Goal: Information Seeking & Learning: Learn about a topic

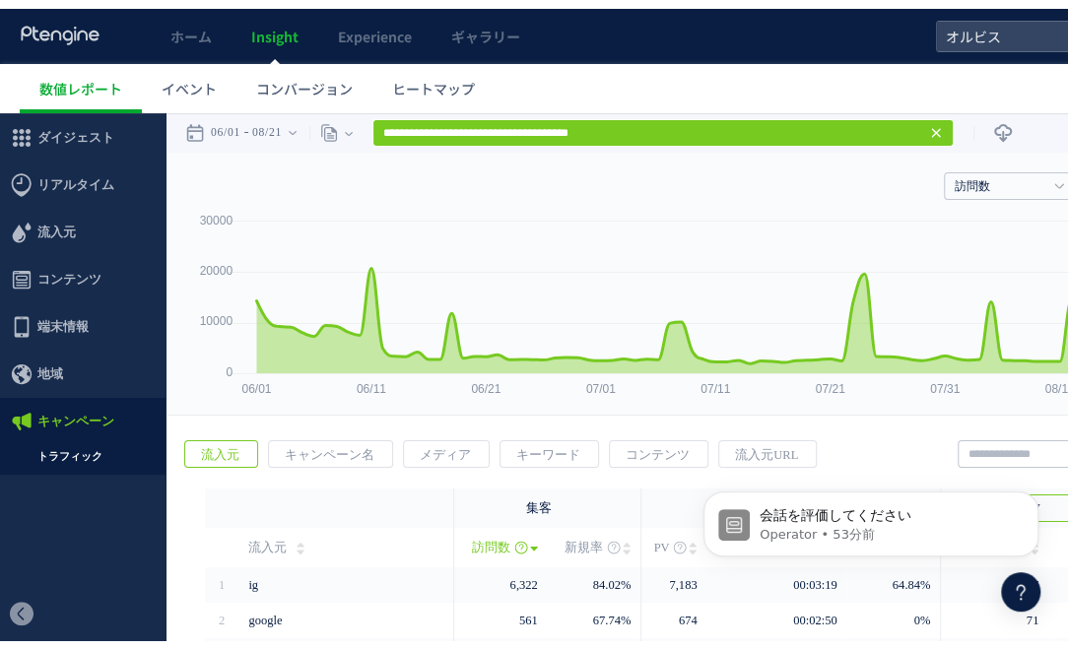
scroll to position [614, 0]
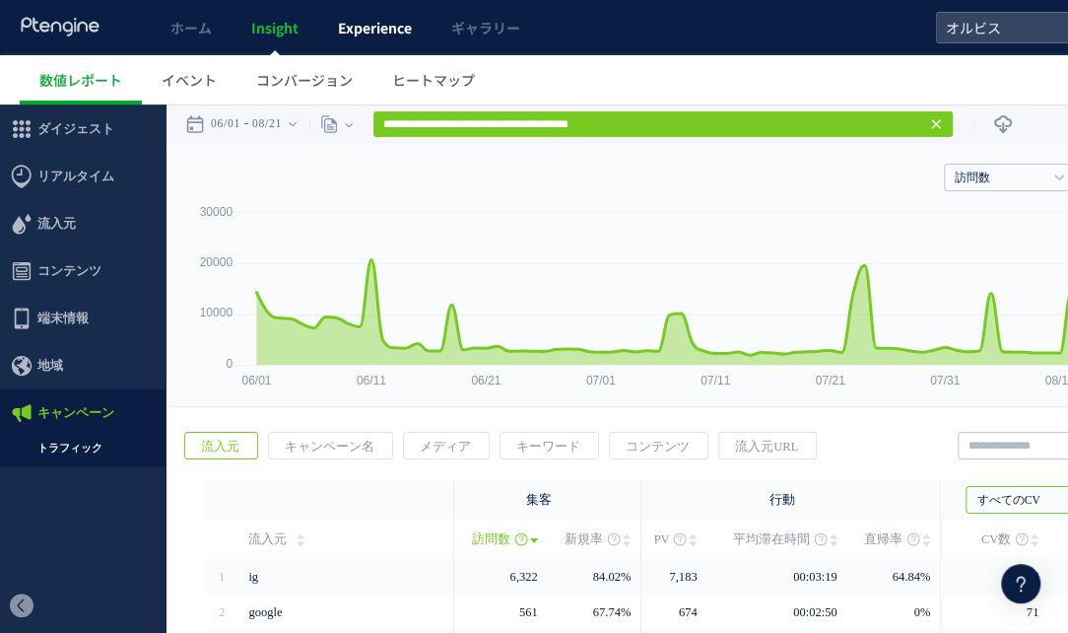
click at [375, 34] on span "Experience" at bounding box center [375, 28] width 74 height 20
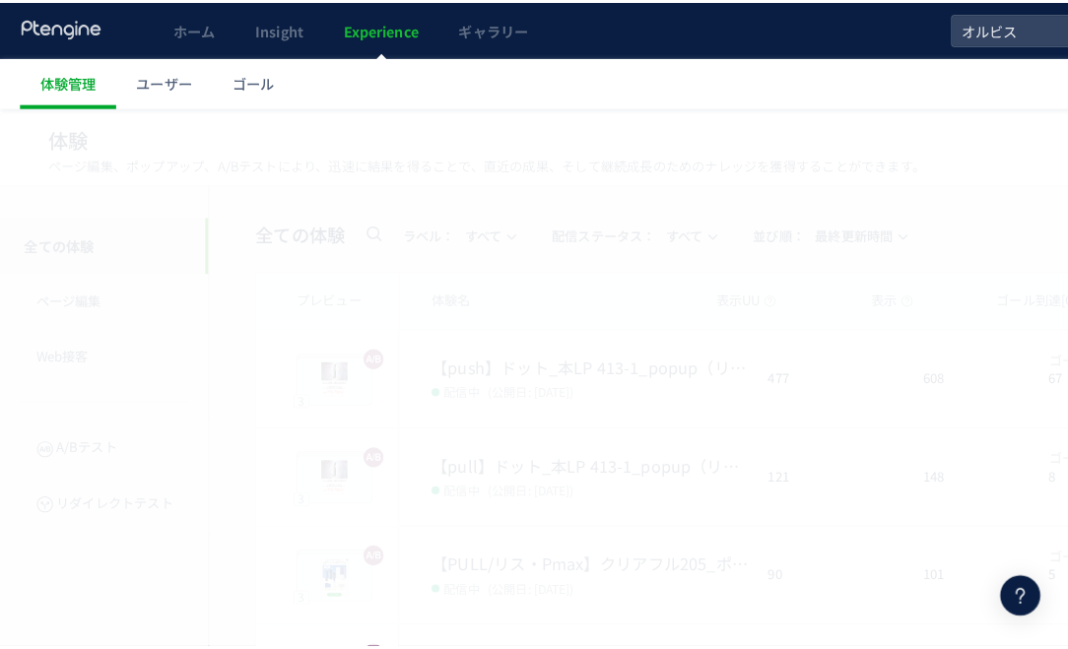
scroll to position [614, 0]
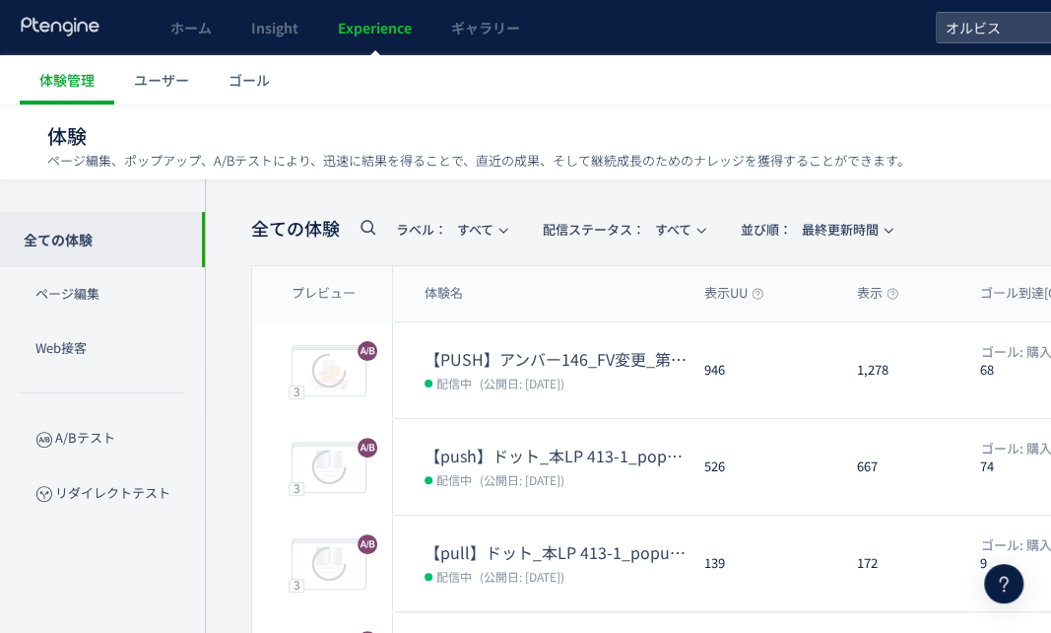
click at [625, 451] on dt "【push】ドット_本LP 413-1_popup（リンクル）" at bounding box center [557, 455] width 264 height 23
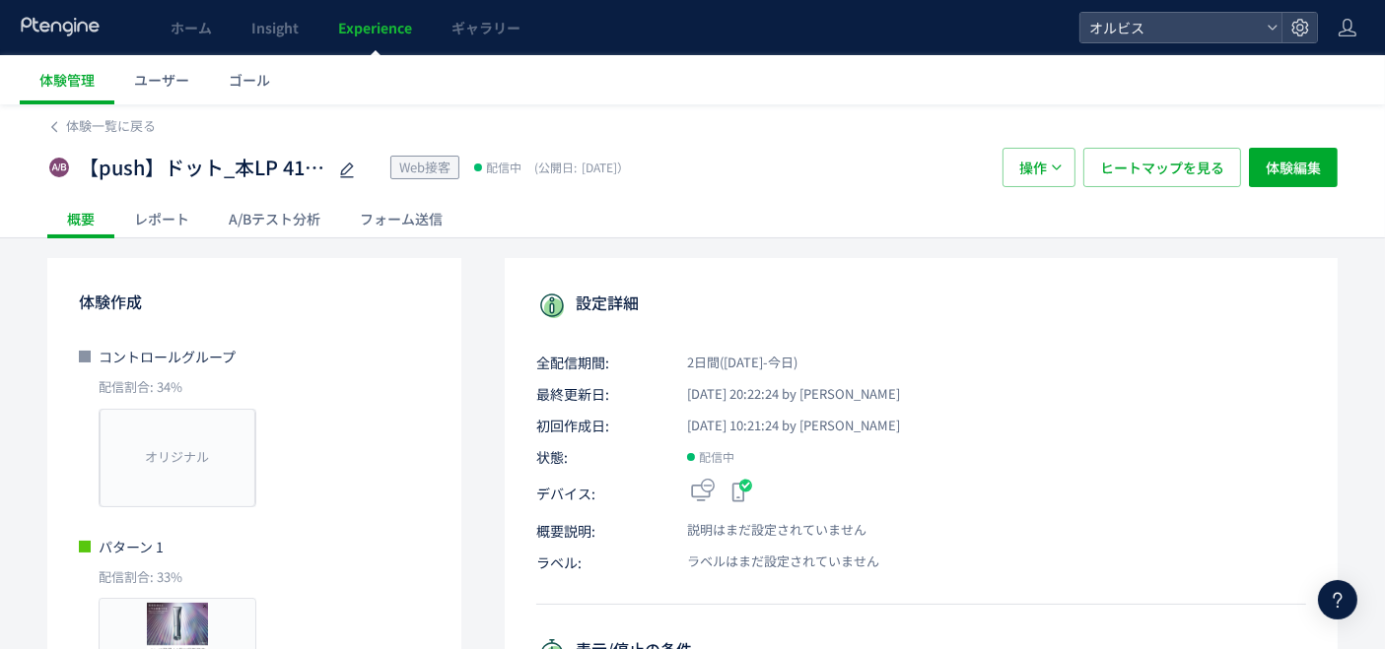
click at [383, 215] on div "フォーム送信" at bounding box center [401, 218] width 122 height 39
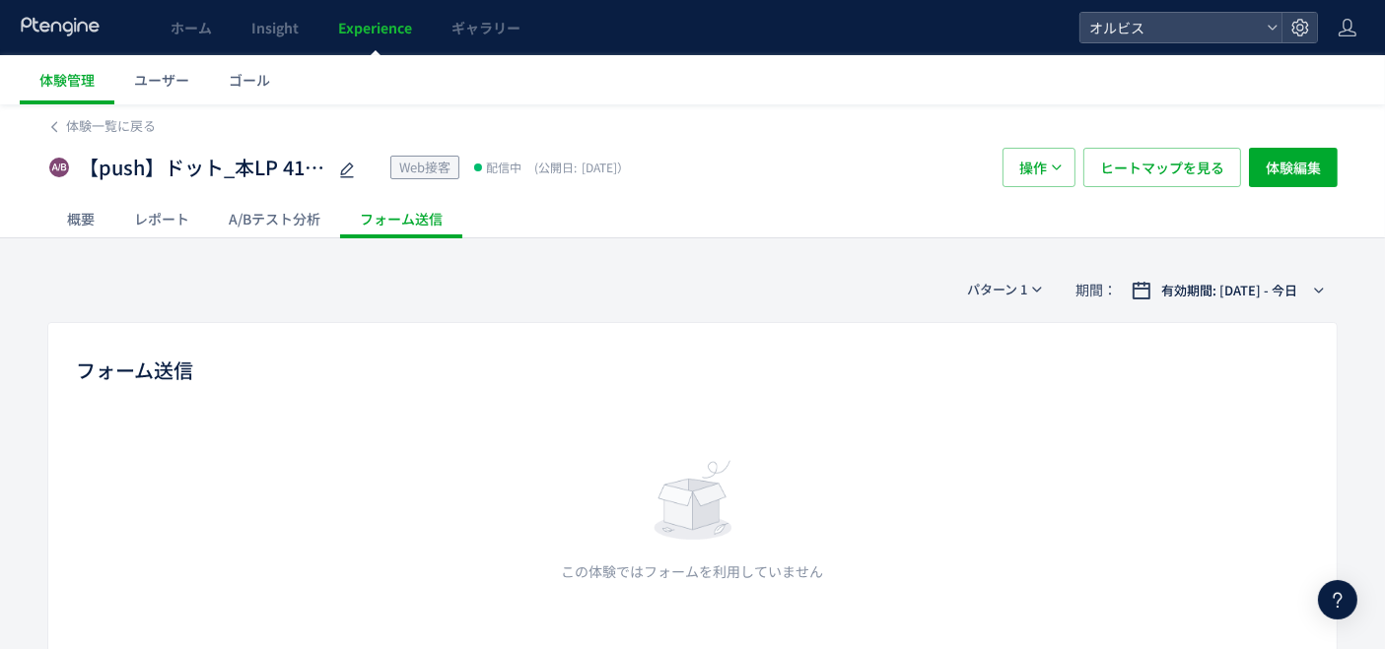
click at [258, 229] on div "A/Bテスト分析" at bounding box center [274, 218] width 131 height 39
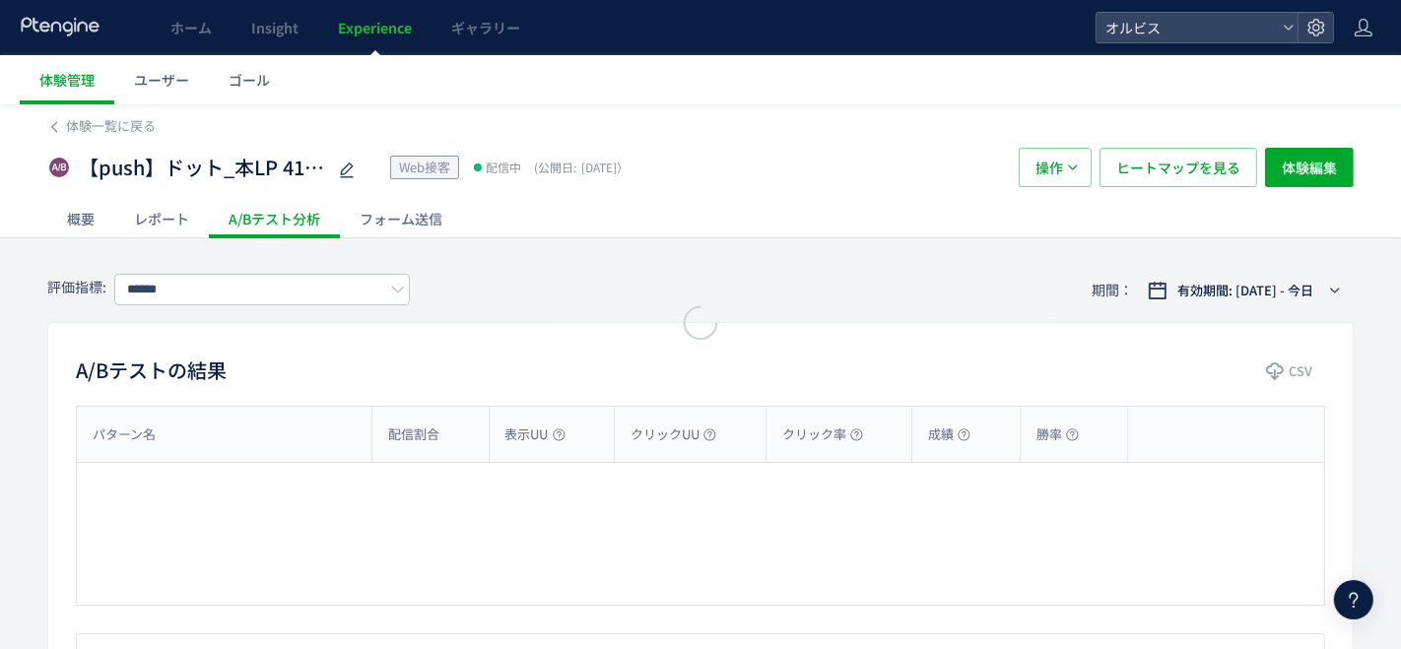
type input "**"
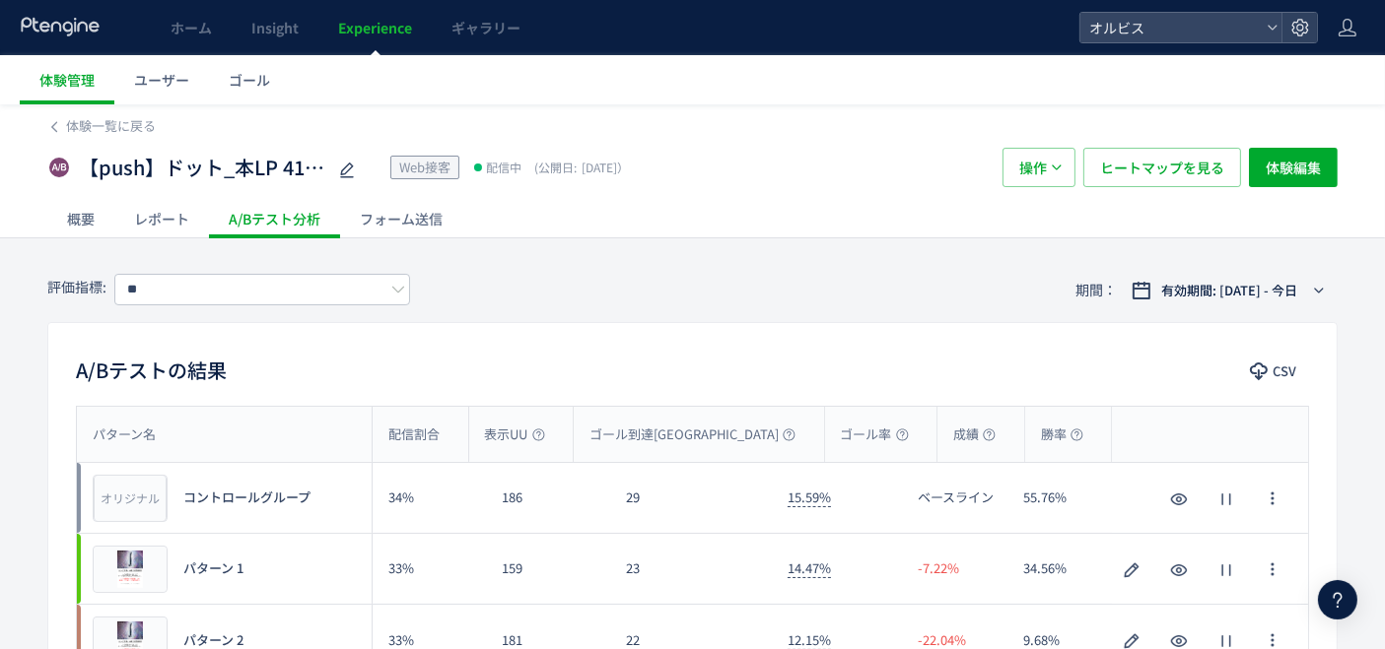
click at [69, 219] on div "概要" at bounding box center [80, 218] width 67 height 39
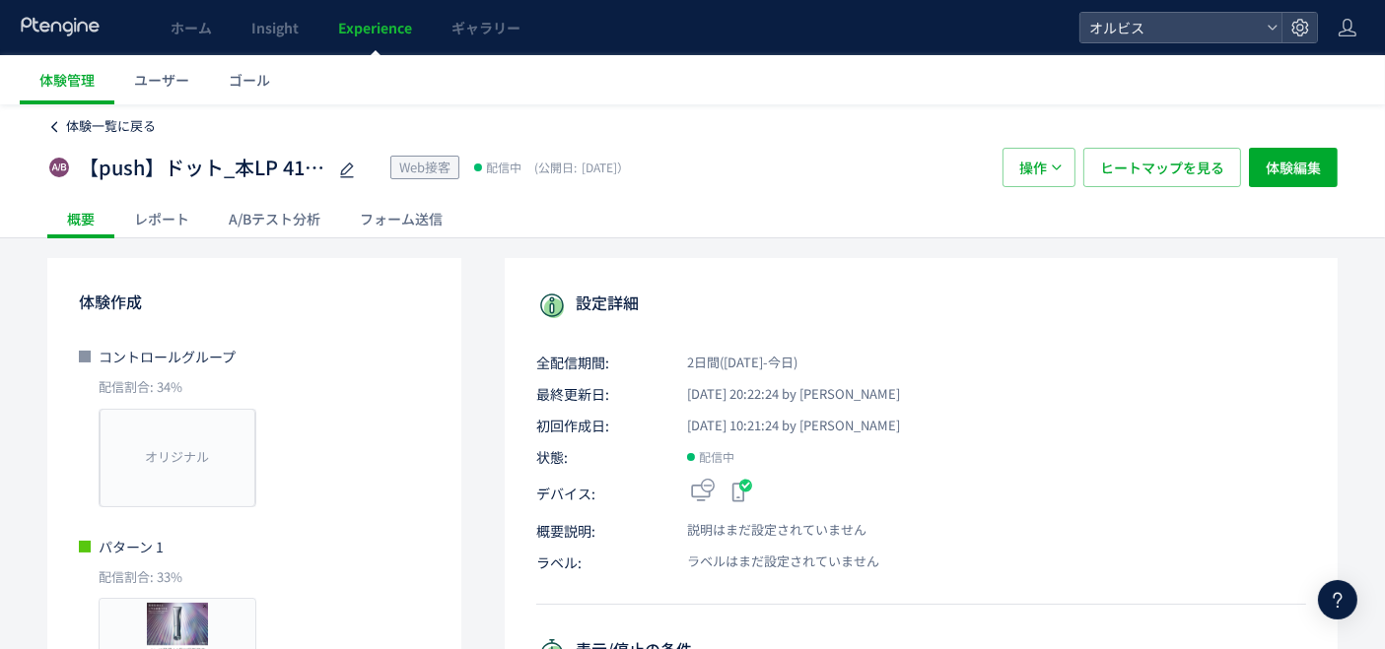
click at [53, 120] on icon at bounding box center [54, 127] width 14 height 14
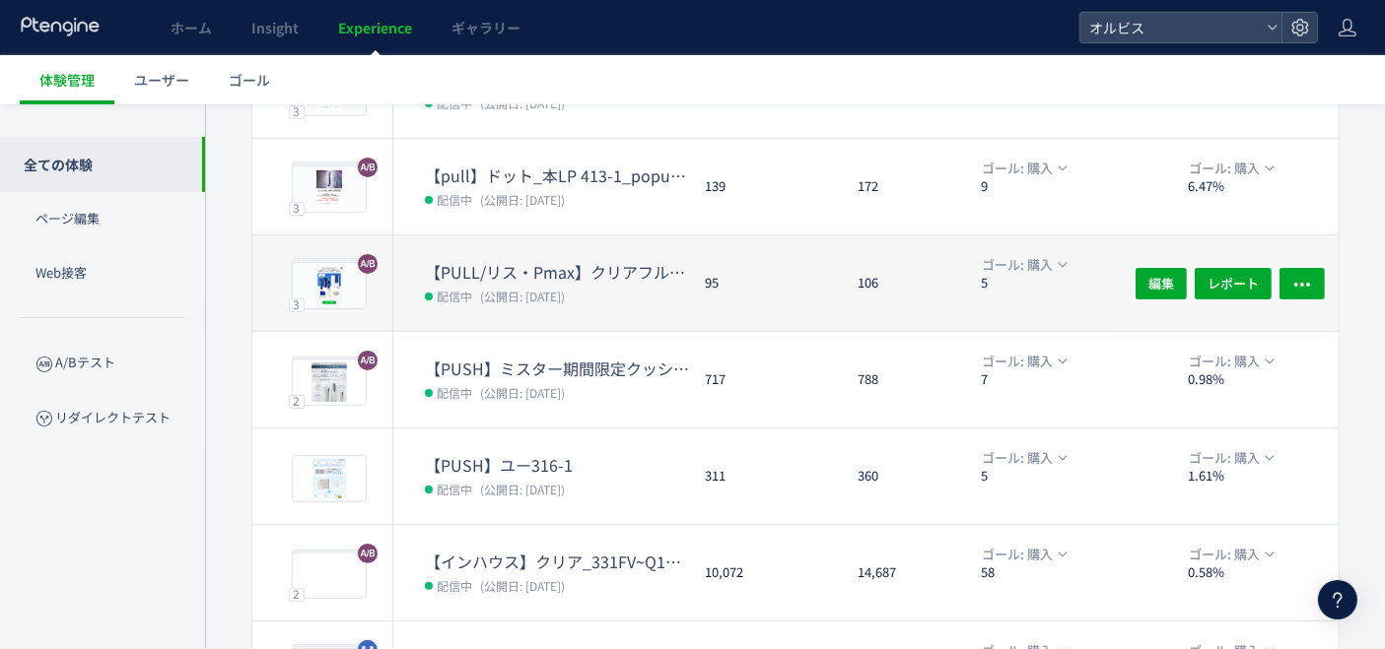
scroll to position [271, 0]
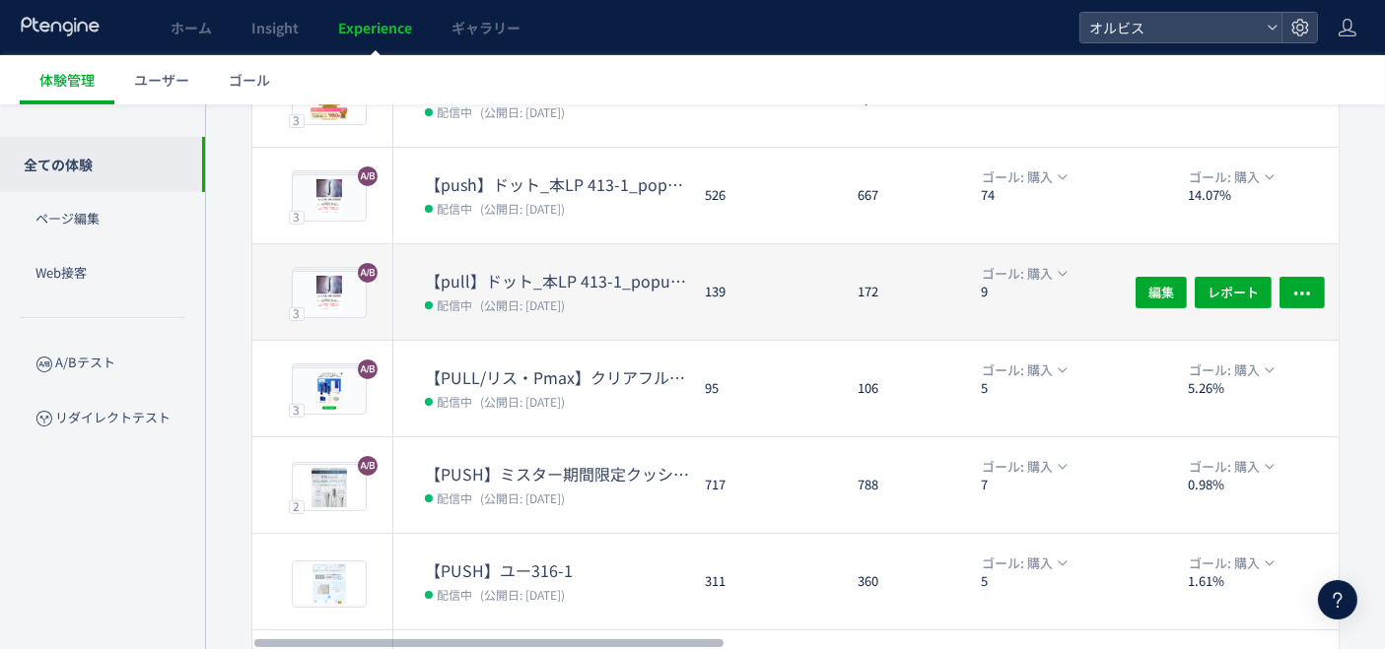
click at [539, 288] on dt "【pull】ドット_本LP 413-1_popup（リンクル）" at bounding box center [557, 281] width 264 height 23
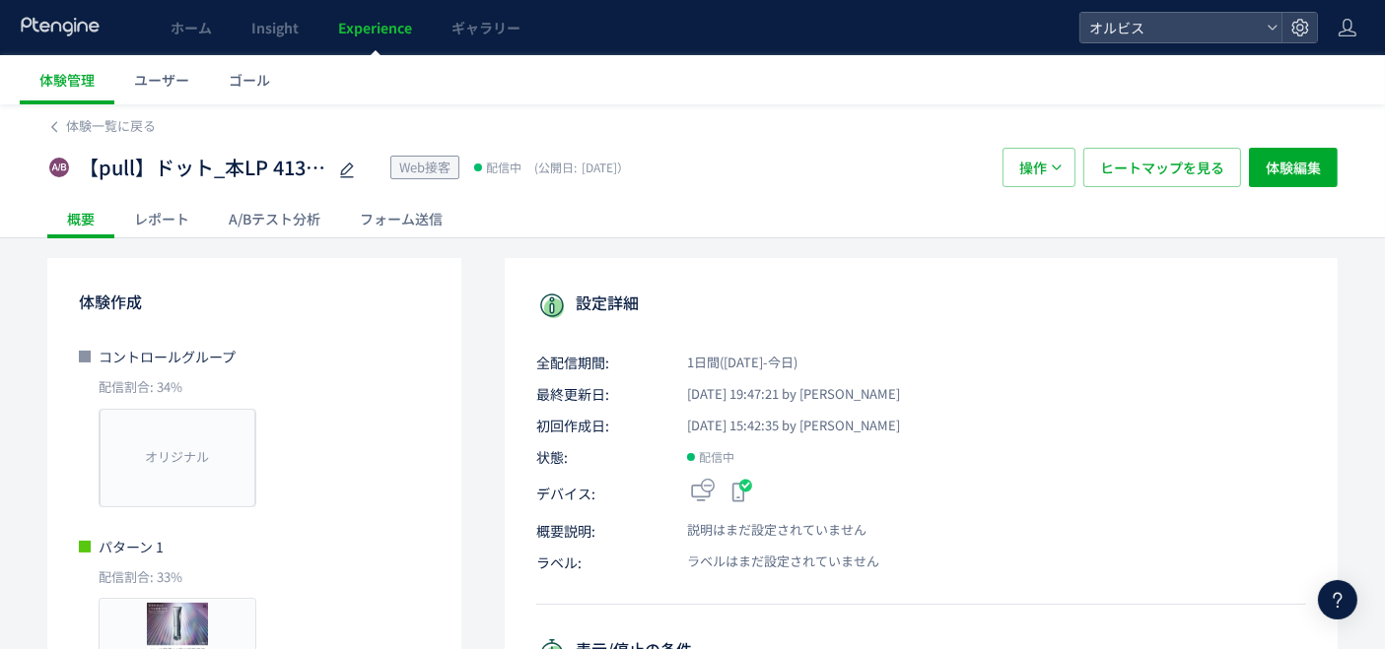
click at [290, 212] on div "A/Bテスト分析" at bounding box center [274, 218] width 131 height 39
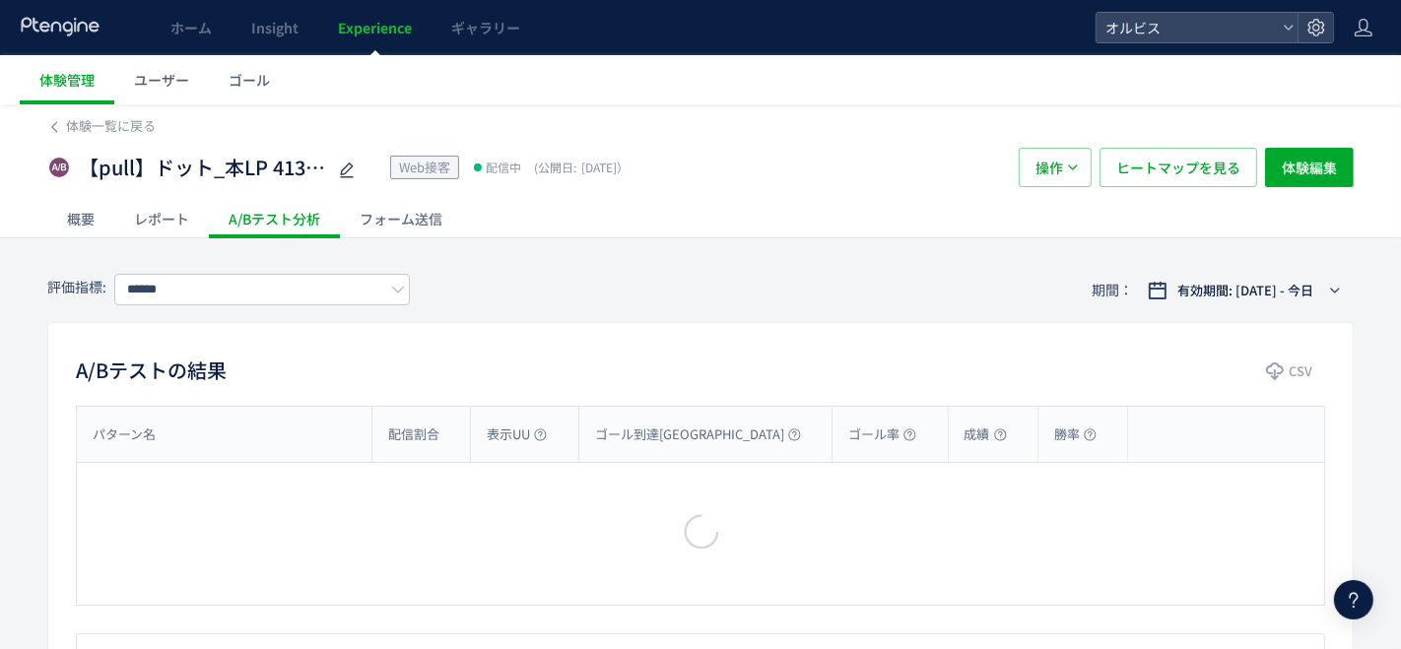
type input "**"
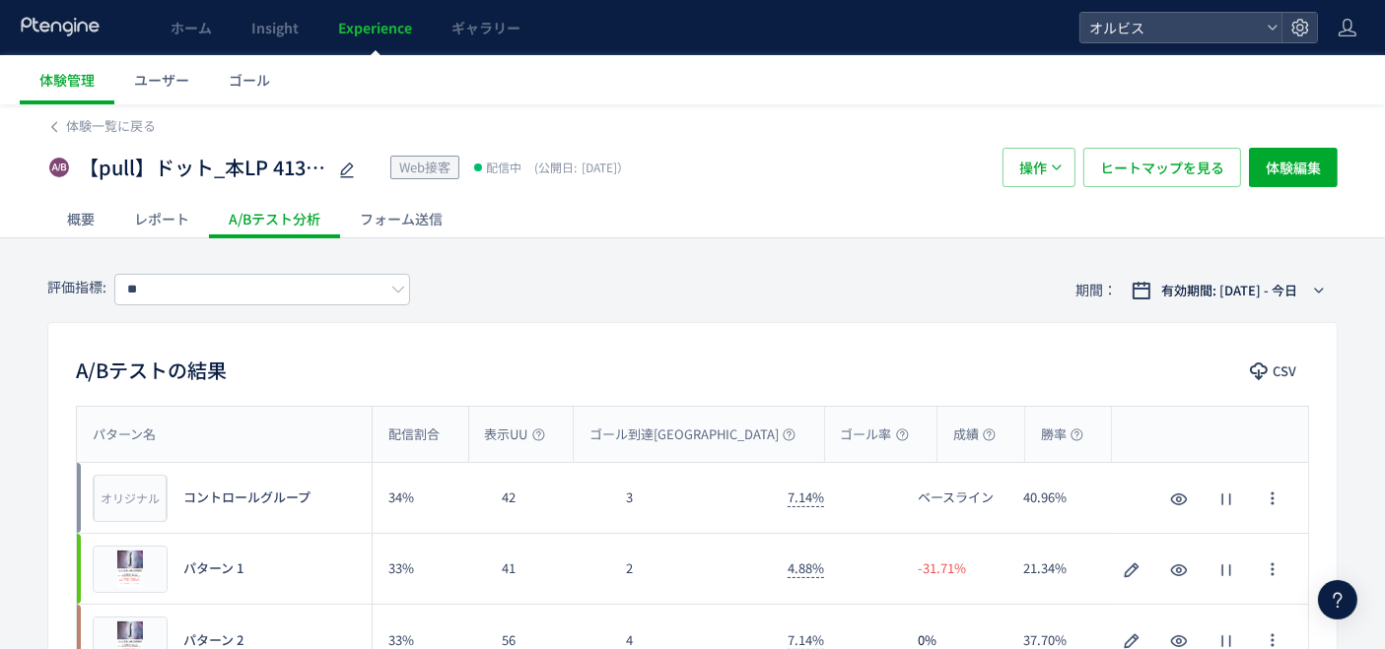
click at [155, 204] on div "レポート" at bounding box center [161, 218] width 95 height 39
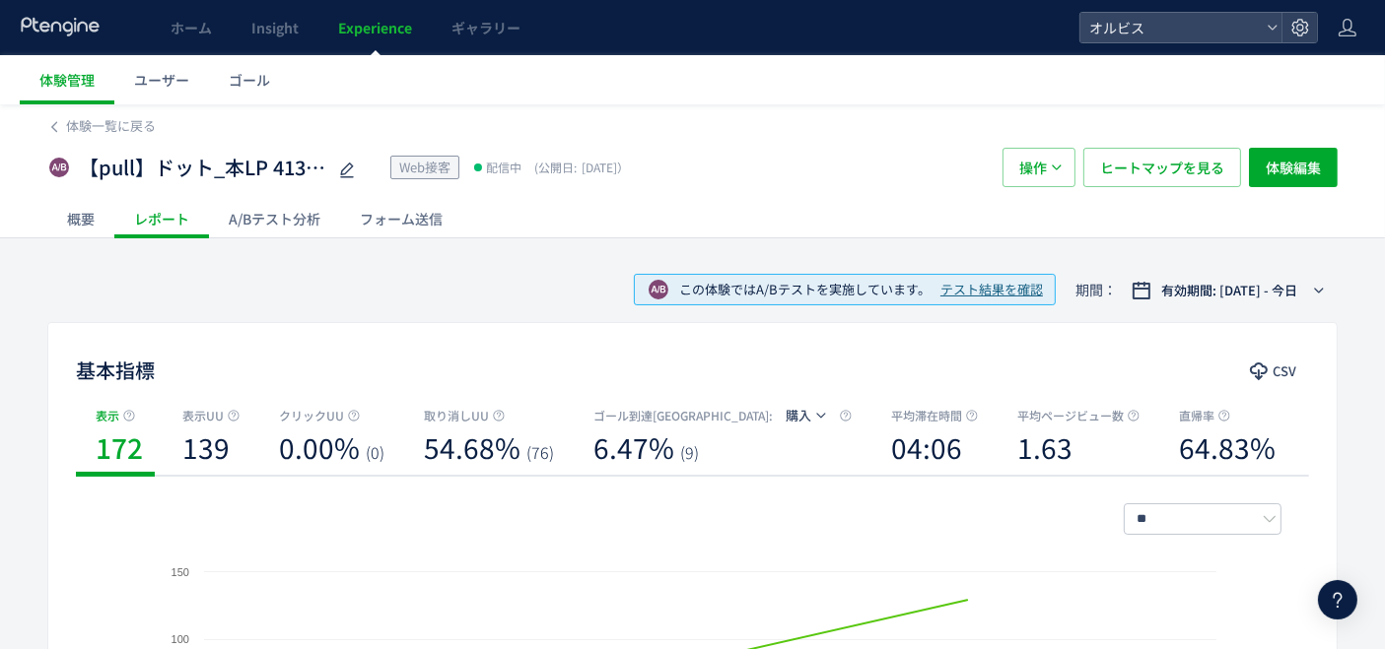
click at [133, 223] on div "レポート" at bounding box center [161, 218] width 95 height 39
click at [95, 222] on div "概要" at bounding box center [80, 218] width 67 height 39
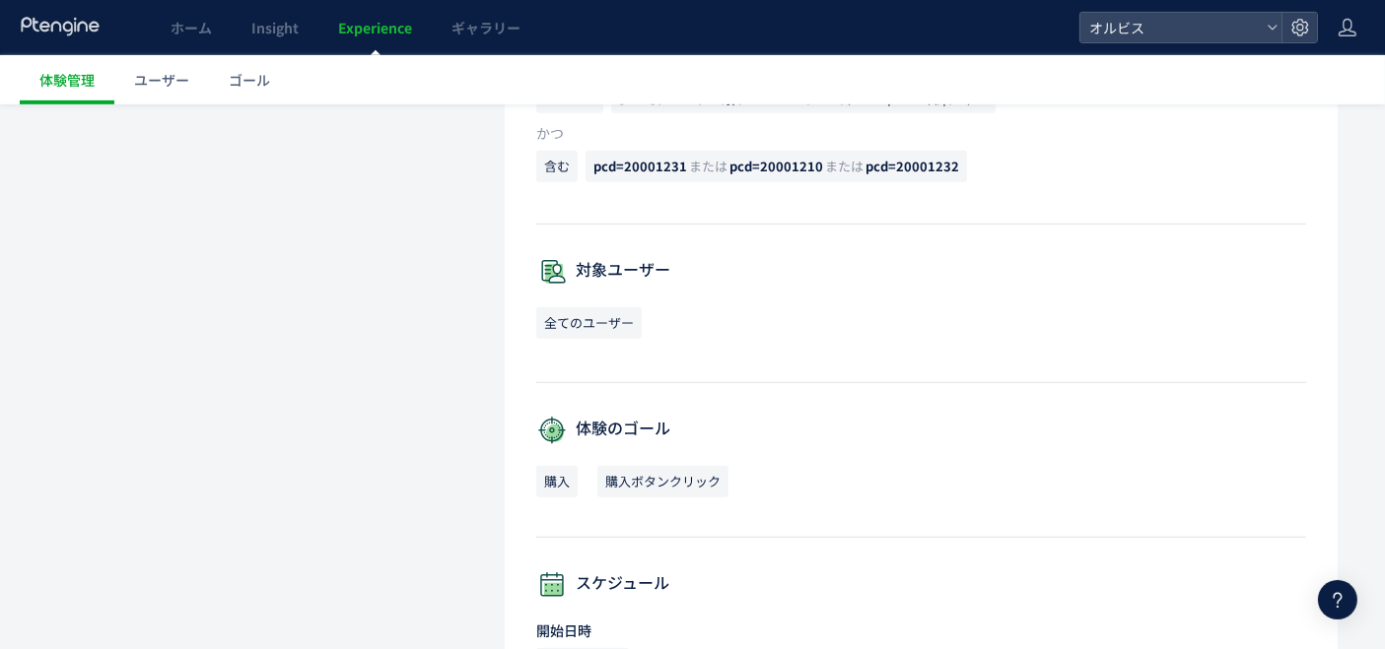
scroll to position [985, 0]
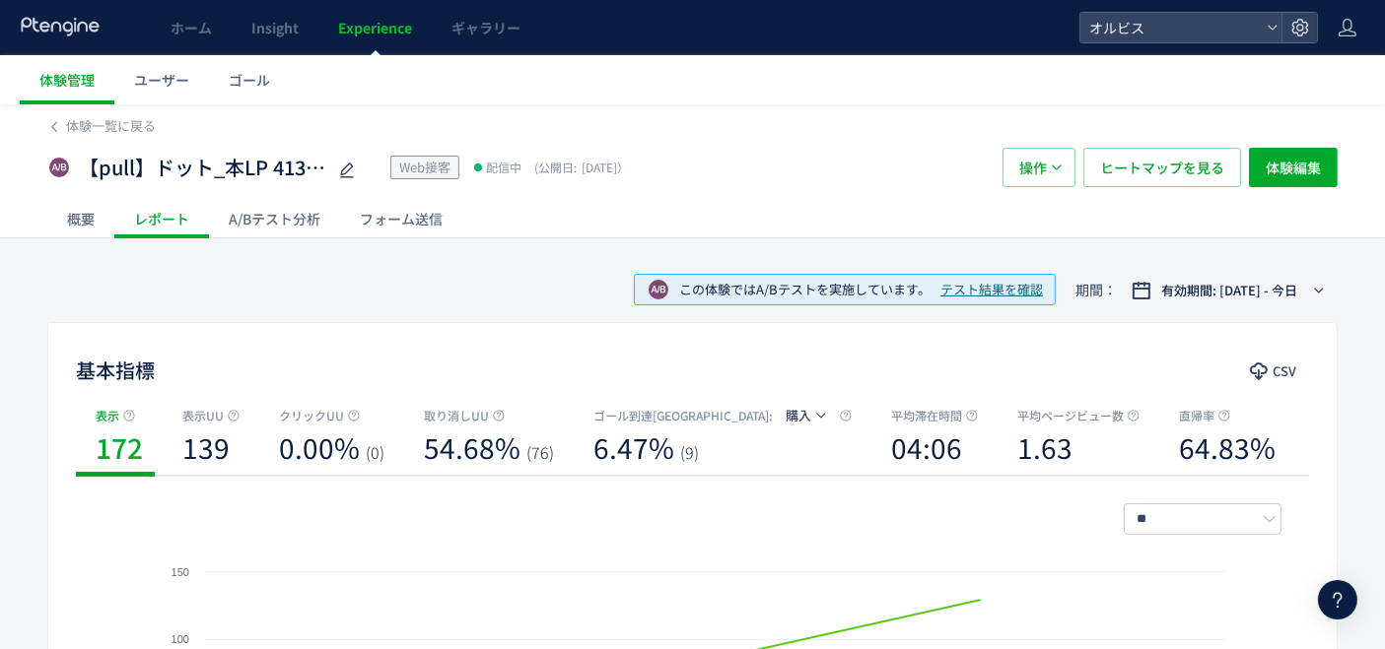
click at [379, 36] on span "Experience" at bounding box center [375, 28] width 74 height 20
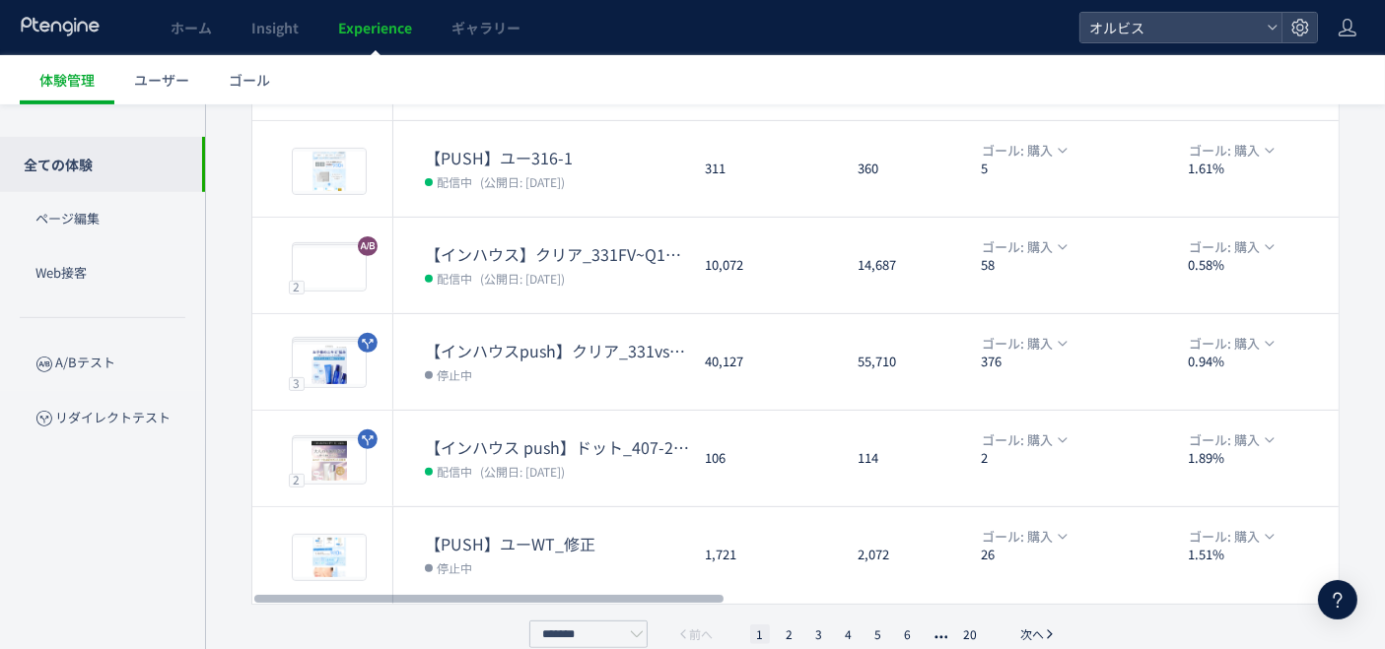
scroll to position [710, 0]
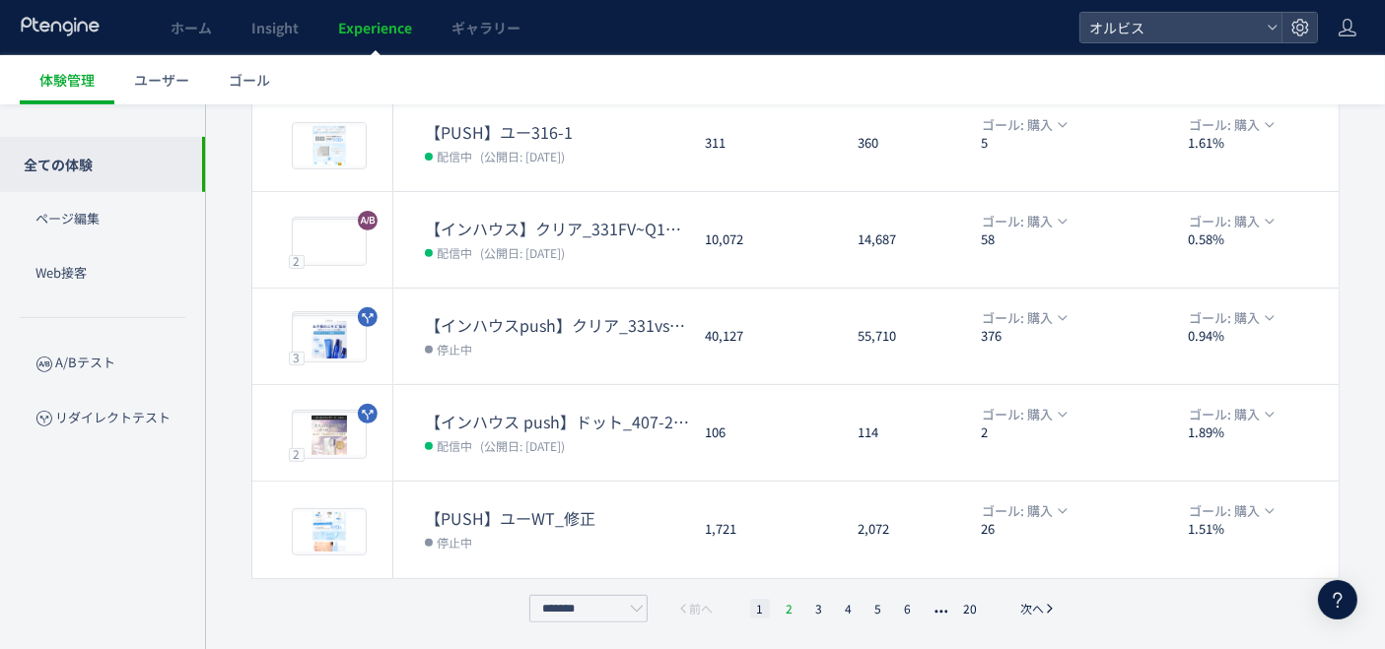
click at [809, 603] on li "2" at bounding box center [819, 609] width 20 height 20
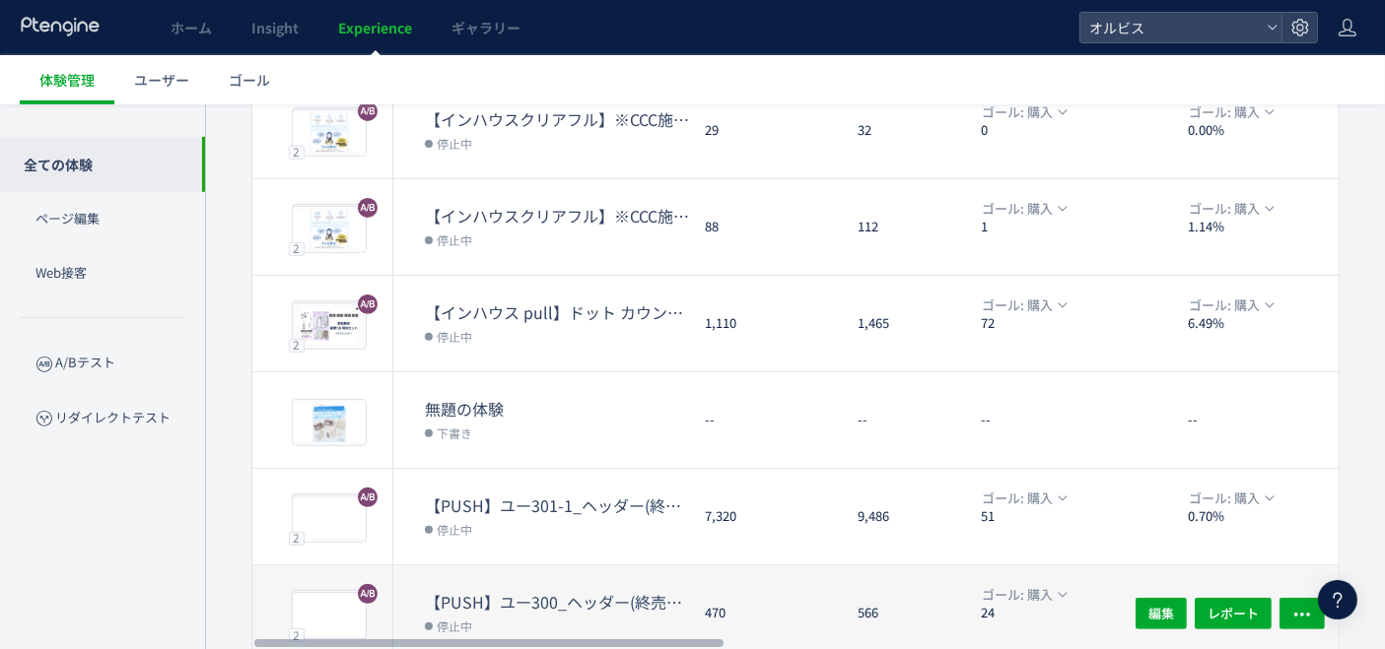
scroll to position [599, 0]
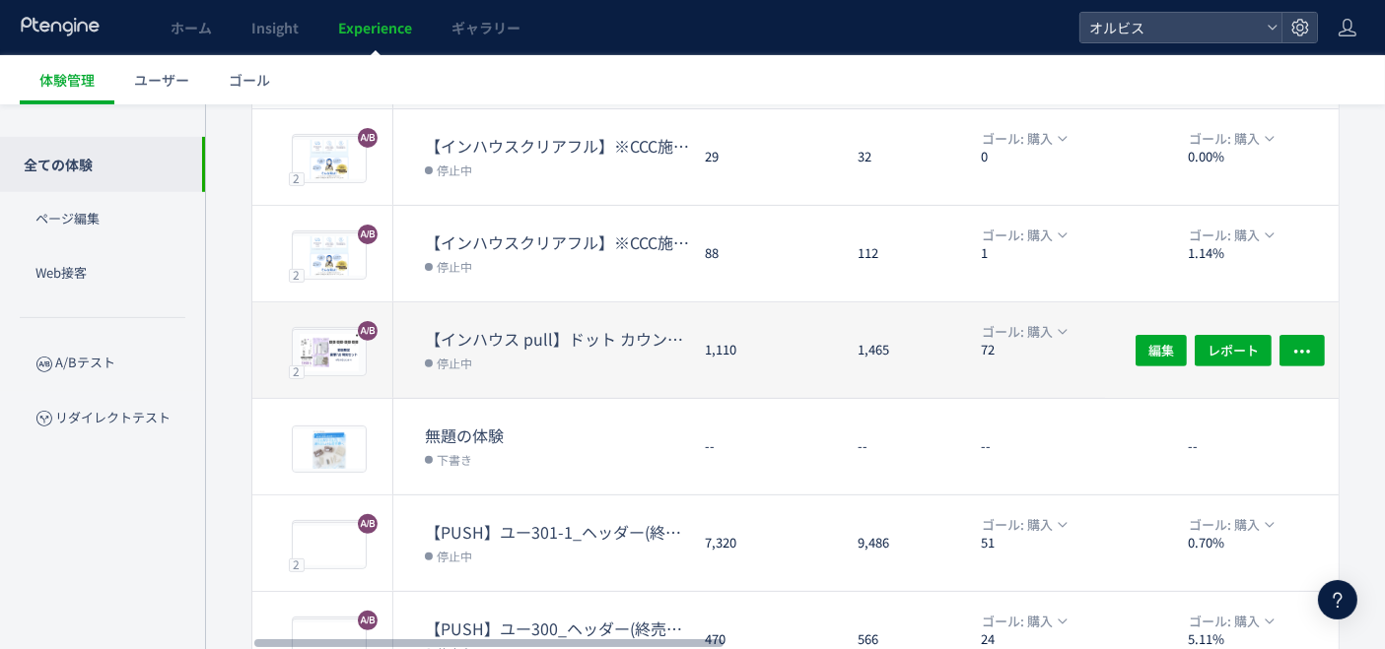
click at [601, 350] on dd "停止中" at bounding box center [557, 363] width 264 height 26
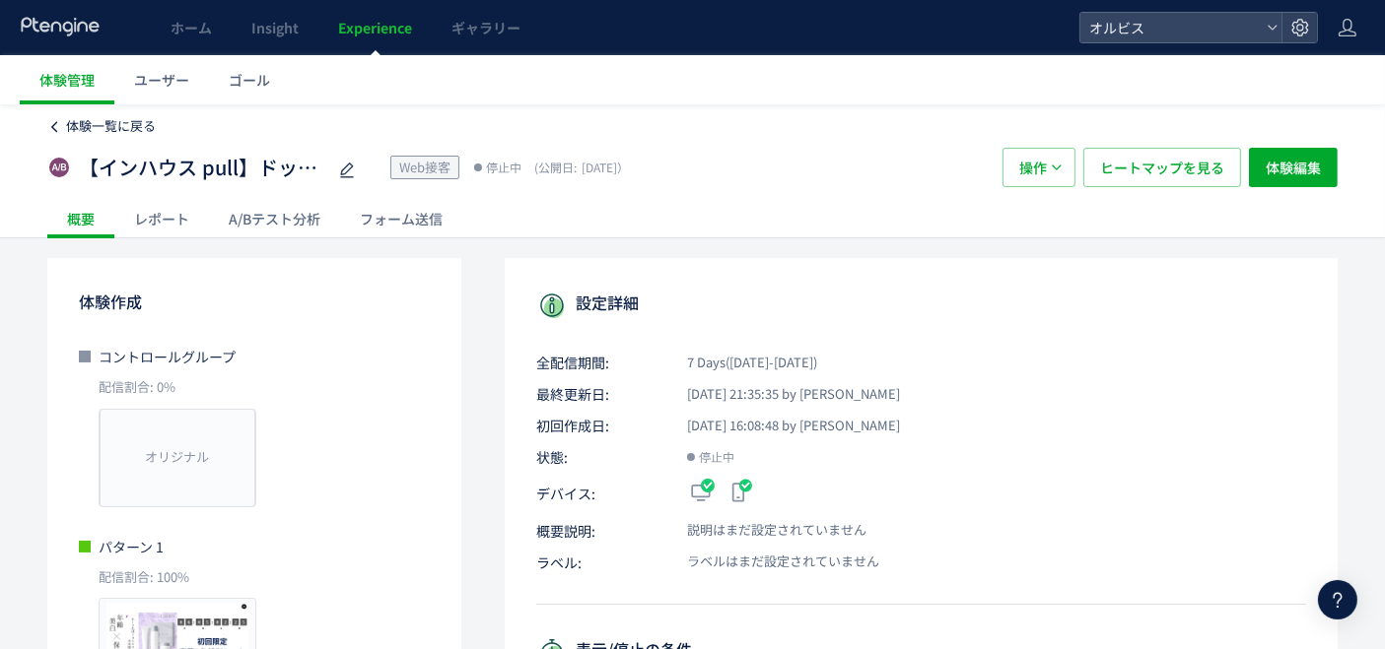
click at [102, 135] on span "体験一覧に戻る" at bounding box center [111, 125] width 90 height 19
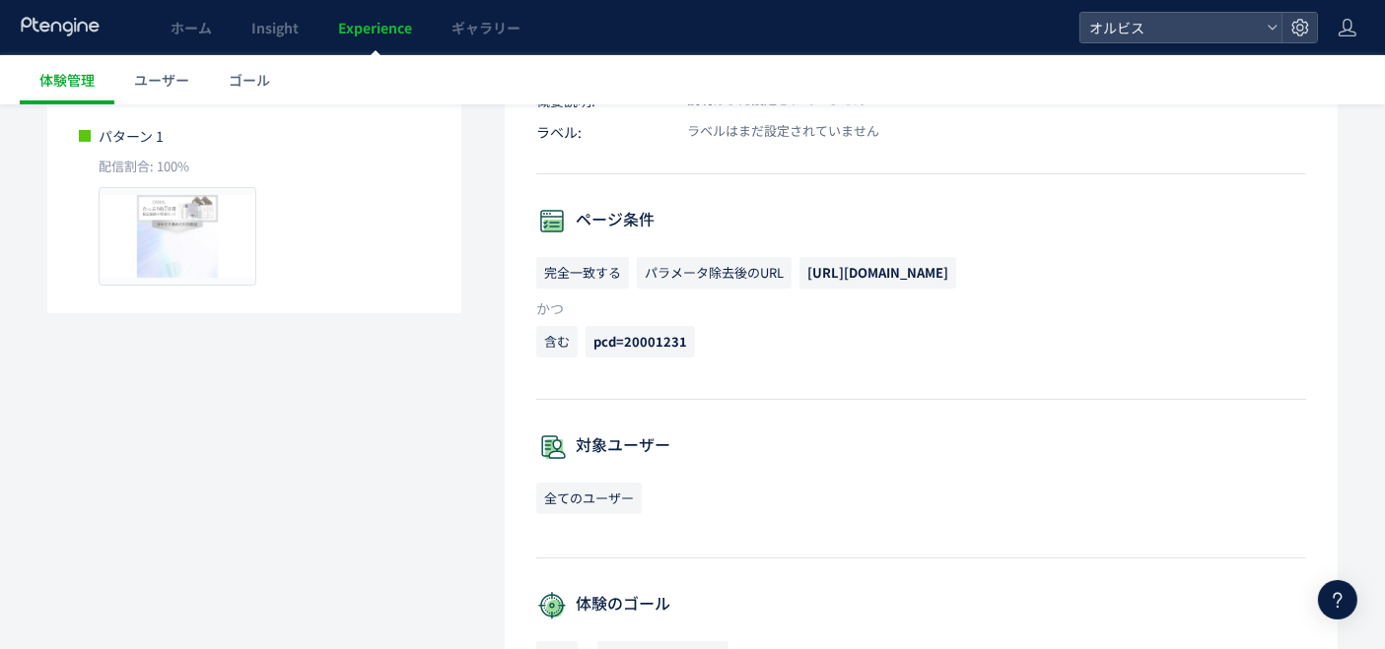
scroll to position [438, 0]
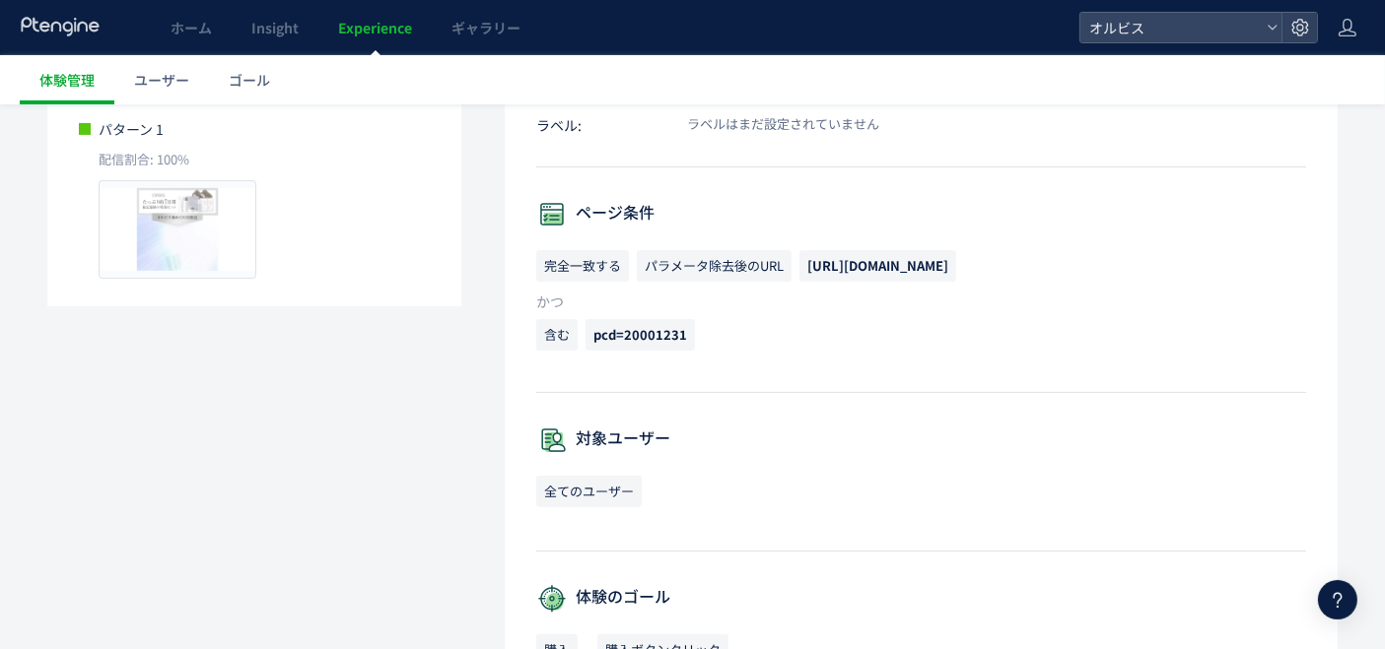
drag, startPoint x: 812, startPoint y: 265, endPoint x: 1138, endPoint y: 261, distance: 326.2
click at [1067, 261] on p "完全一致する パラメータ除去後のURL [URL][DOMAIN_NAME]" at bounding box center [921, 270] width 770 height 41
click at [1067, 263] on p "完全一致する パラメータ除去後のURL [URL][DOMAIN_NAME]" at bounding box center [921, 270] width 770 height 41
drag, startPoint x: 1122, startPoint y: 263, endPoint x: 755, endPoint y: 268, distance: 367.6
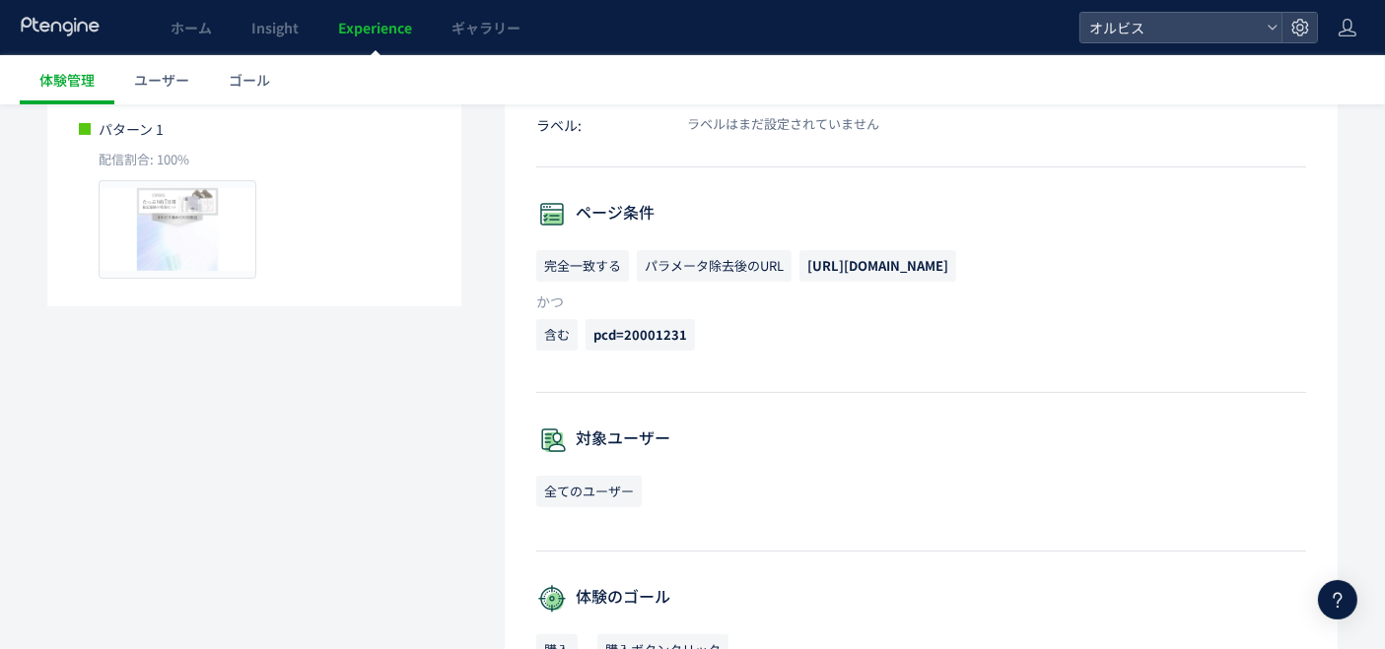
click at [755, 268] on p "完全一致する パラメータ除去後のURL [URL][DOMAIN_NAME]" at bounding box center [921, 270] width 770 height 41
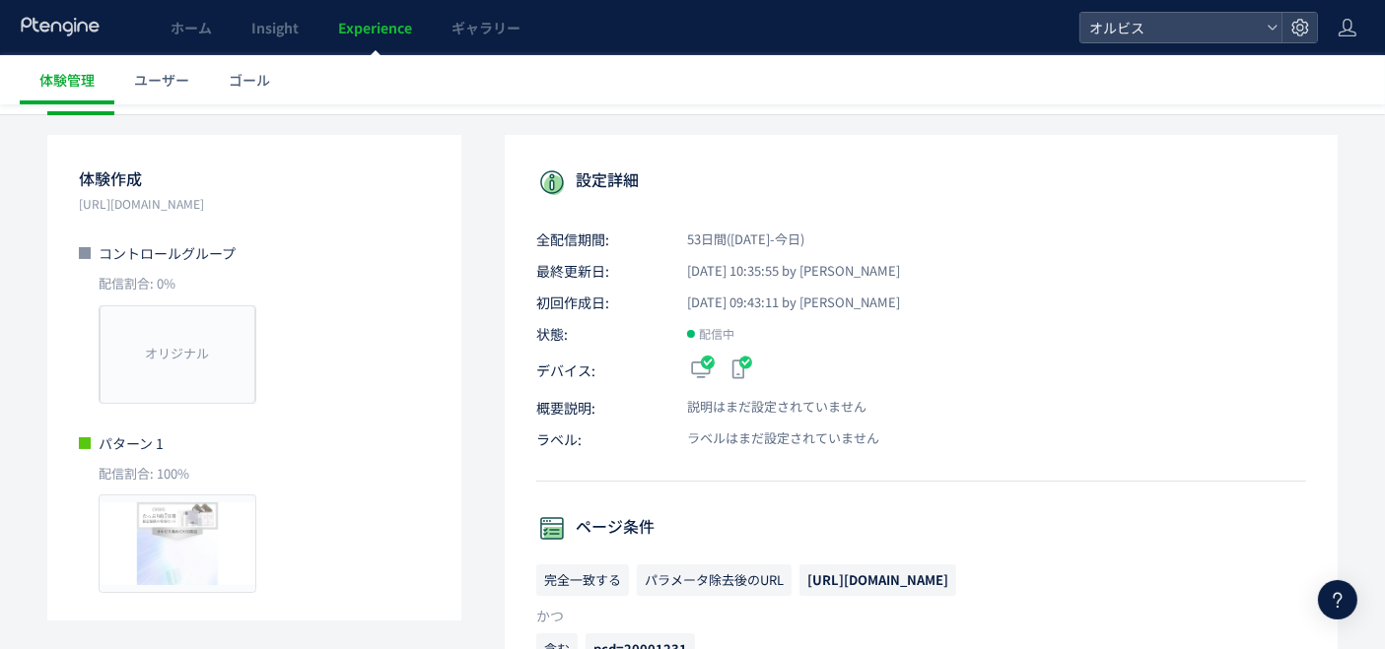
scroll to position [328, 0]
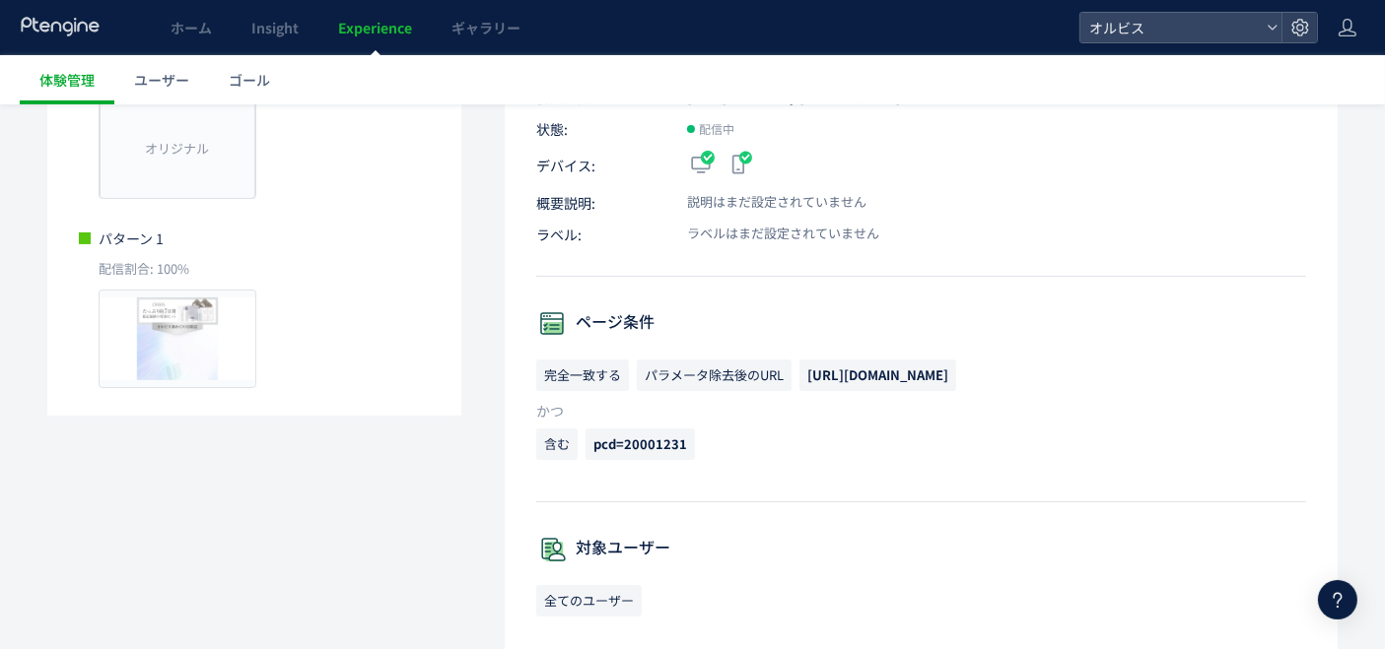
click at [889, 362] on span "[URL][DOMAIN_NAME]" at bounding box center [877, 376] width 157 height 32
drag, startPoint x: 802, startPoint y: 372, endPoint x: 1099, endPoint y: 364, distance: 296.7
click at [1067, 364] on p "完全一致する パラメータ除去後のURL [URL][DOMAIN_NAME]" at bounding box center [921, 380] width 770 height 41
copy span "[URL][DOMAIN_NAME]"
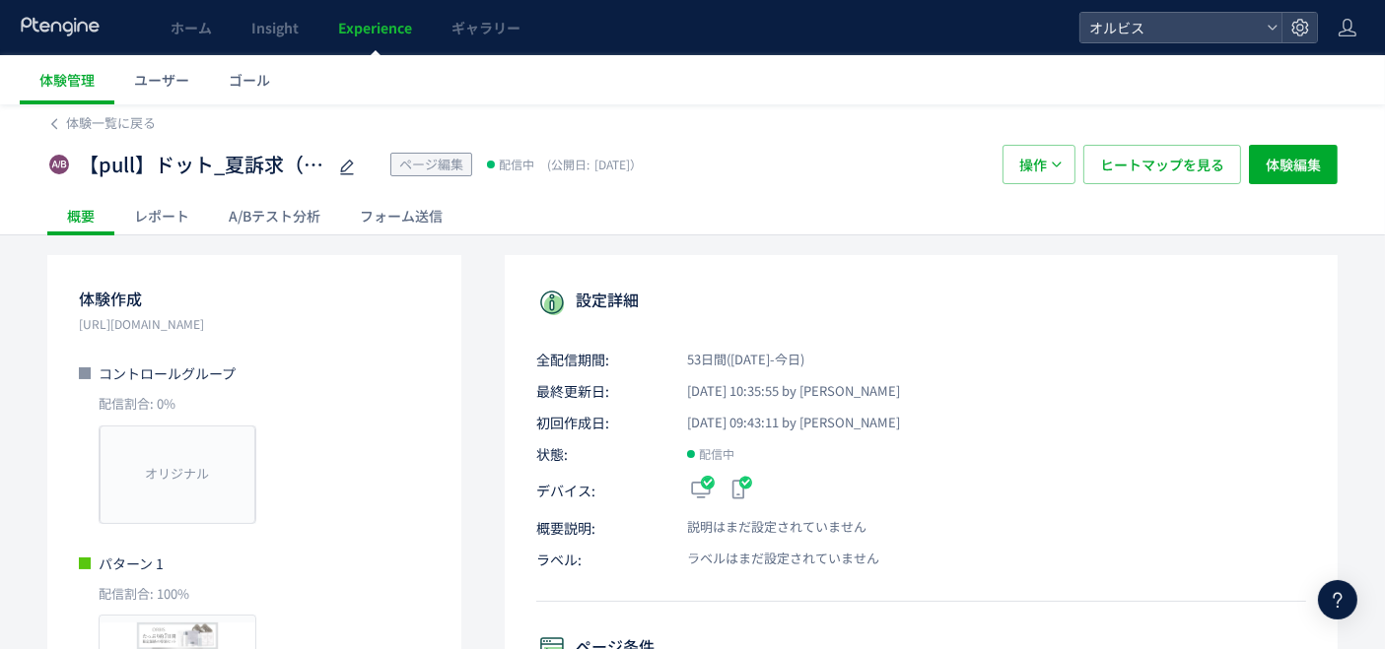
scroll to position [0, 0]
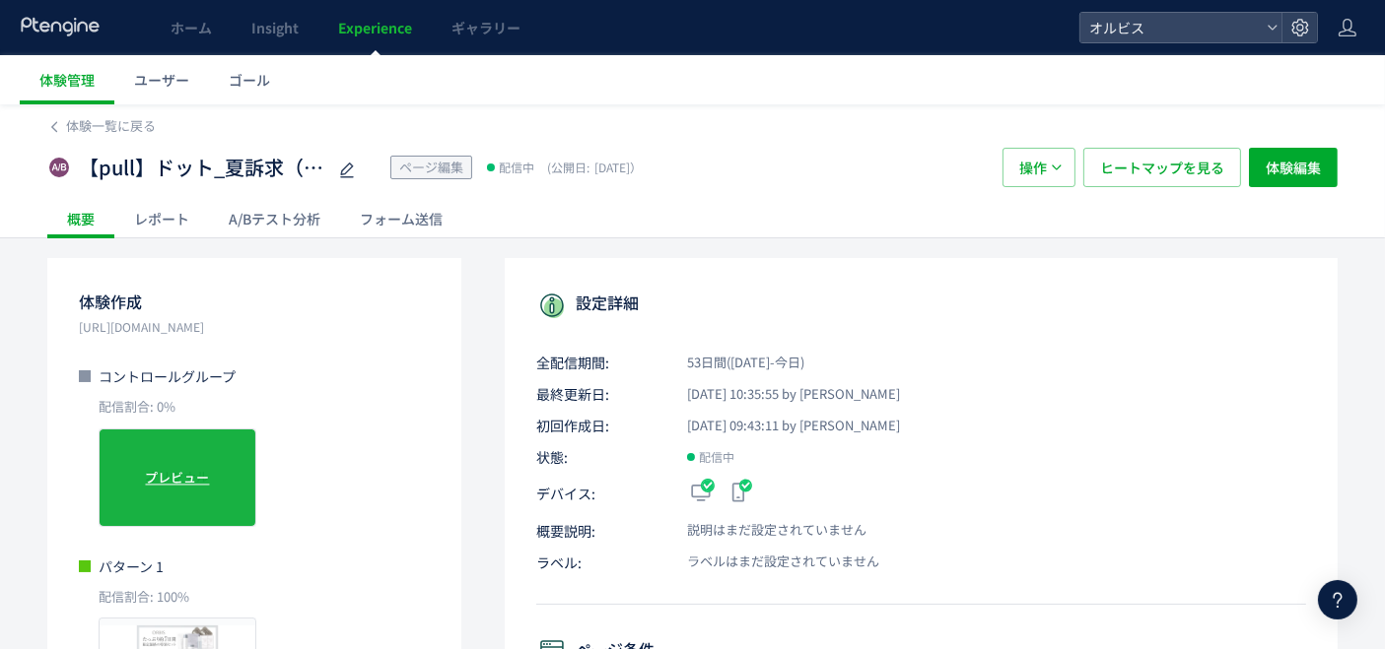
click at [190, 483] on span "プレビュー" at bounding box center [178, 477] width 64 height 19
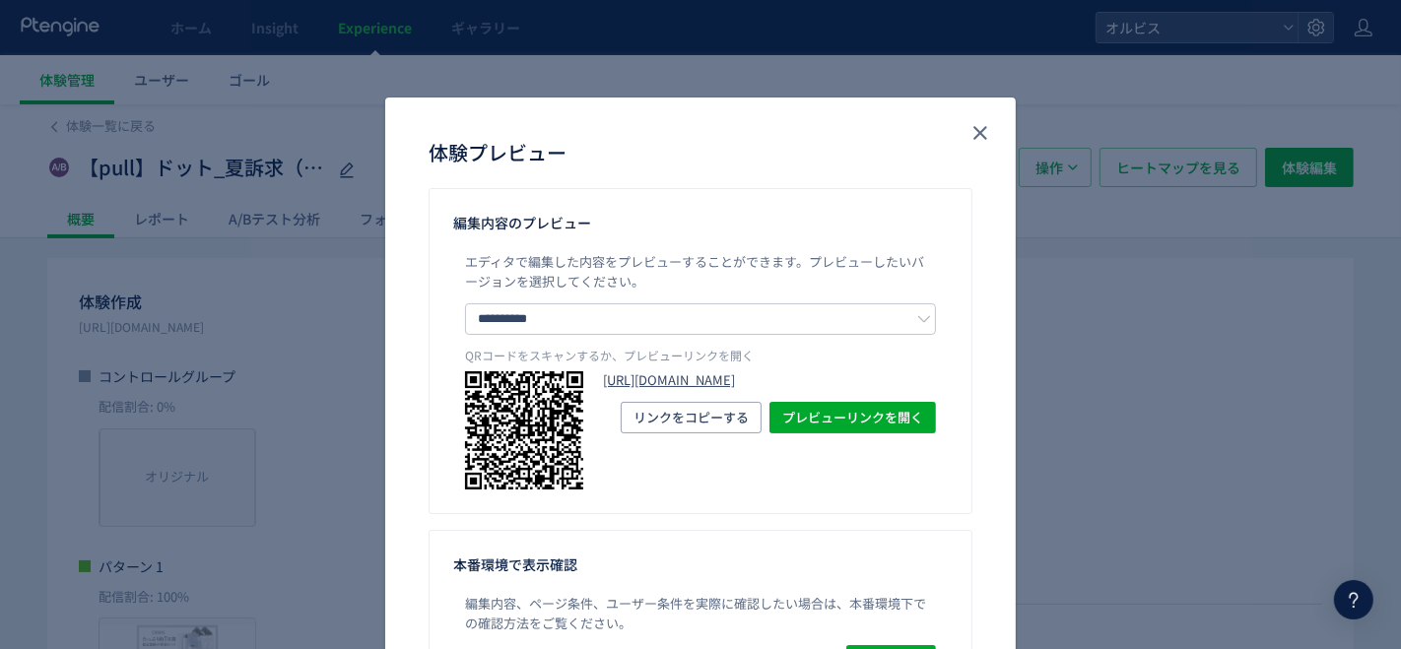
click at [849, 390] on link "[URL][DOMAIN_NAME]" at bounding box center [769, 381] width 333 height 19
click at [971, 126] on icon "close" at bounding box center [981, 133] width 24 height 24
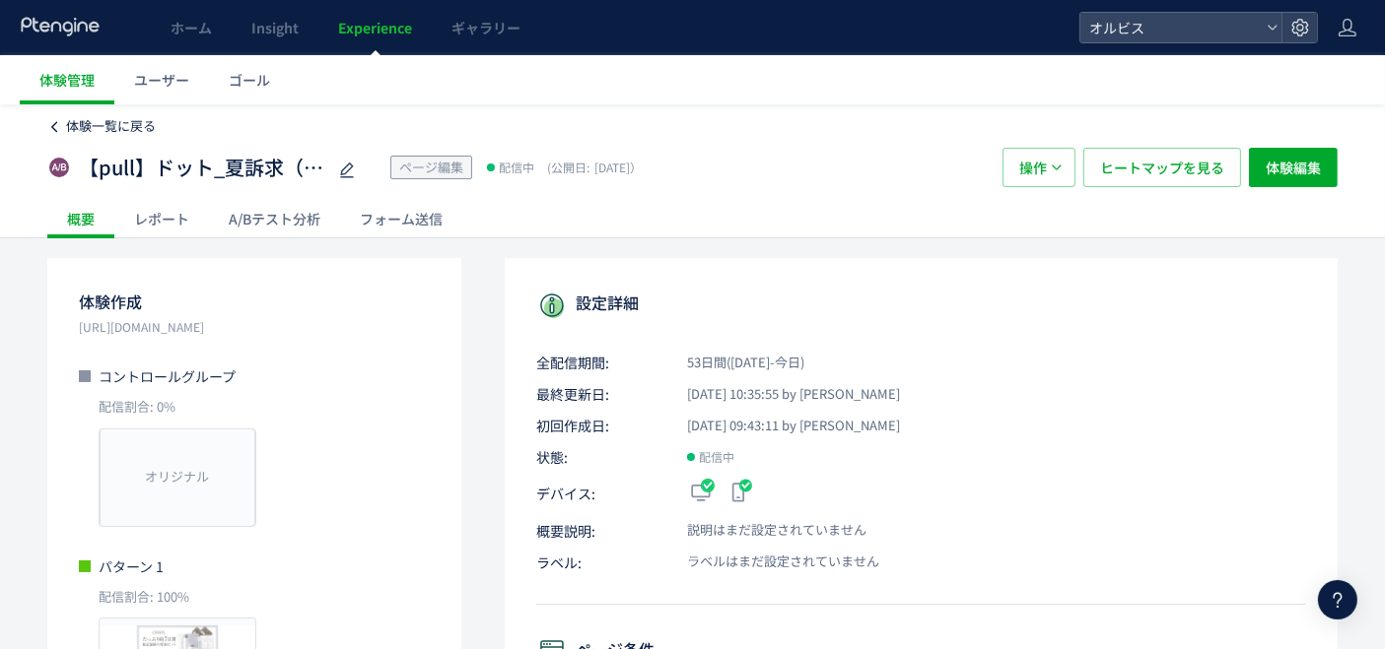
click at [108, 125] on span "体験一覧に戻る" at bounding box center [111, 125] width 90 height 19
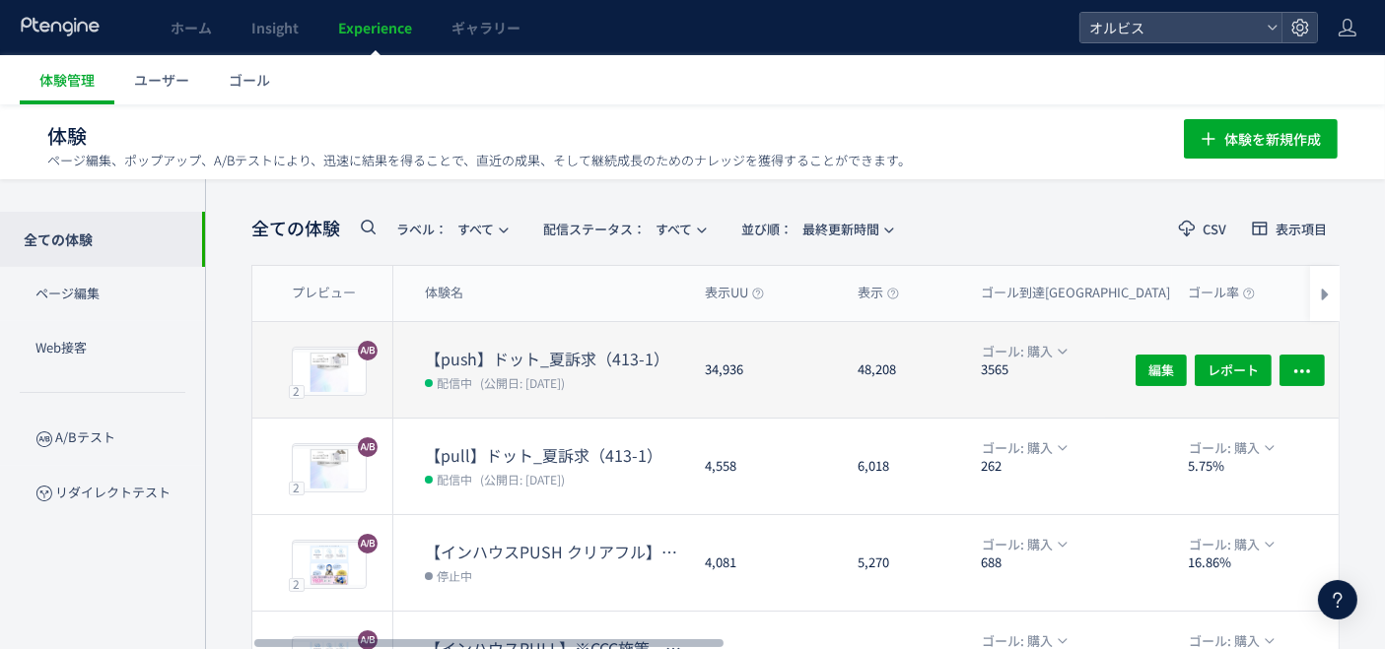
click at [507, 348] on dt "【push】ドット_夏訴求（413-1）" at bounding box center [557, 359] width 264 height 23
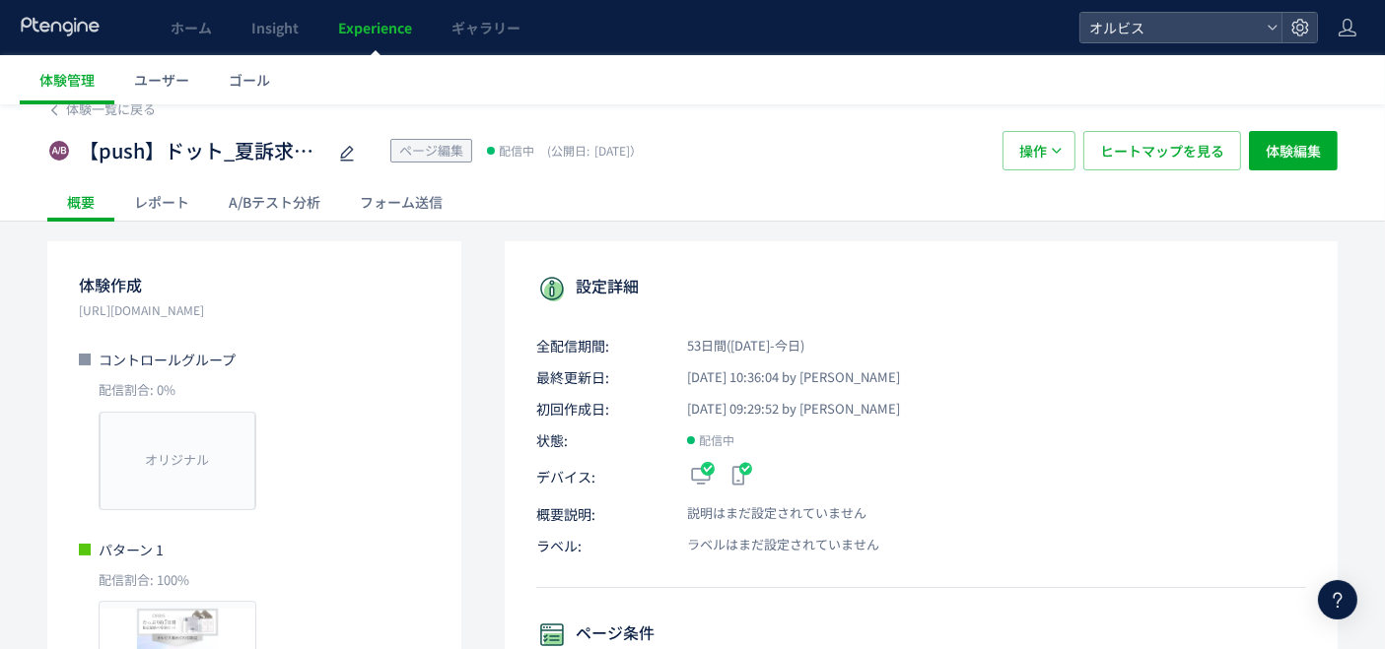
scroll to position [438, 0]
